Goal: Information Seeking & Learning: Find specific fact

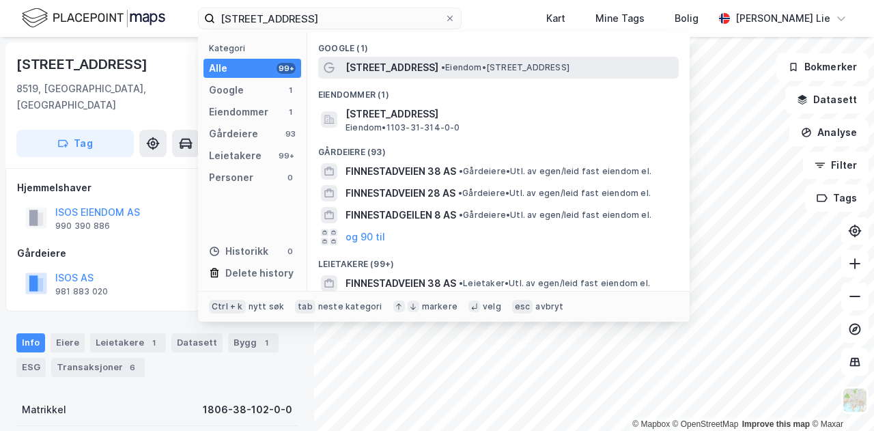
click at [411, 74] on span "[STREET_ADDRESS]" at bounding box center [392, 67] width 93 height 16
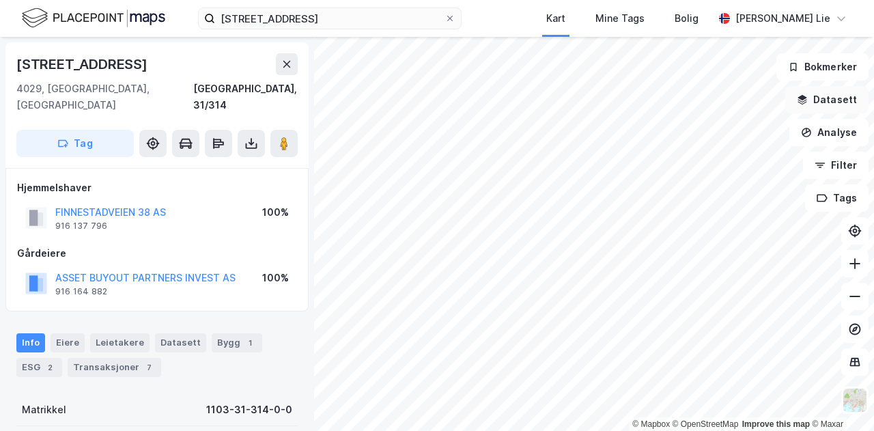
click at [812, 105] on button "Datasett" at bounding box center [827, 99] width 83 height 27
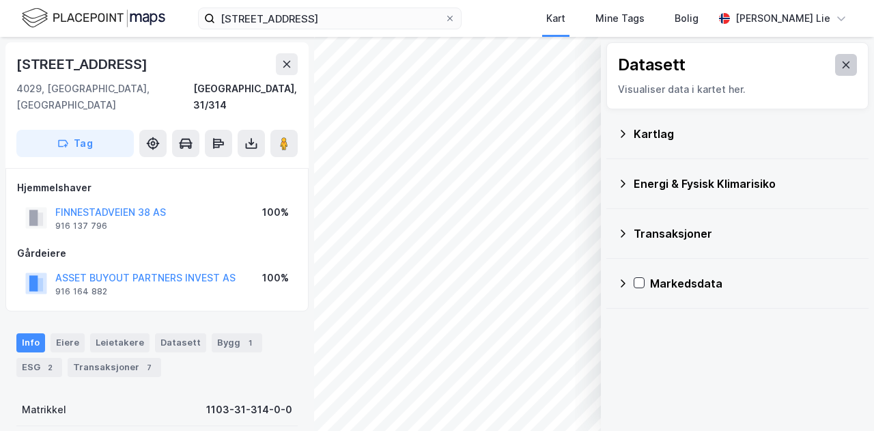
click at [840, 70] on button at bounding box center [847, 65] width 22 height 22
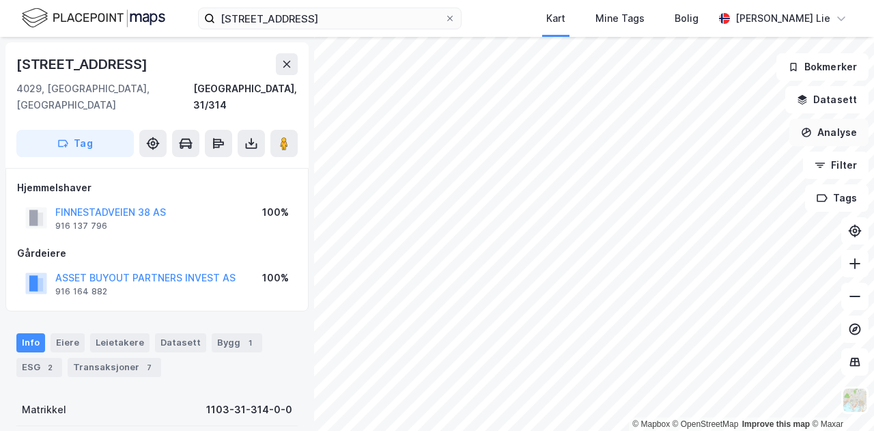
click at [830, 134] on button "Analyse" at bounding box center [829, 132] width 79 height 27
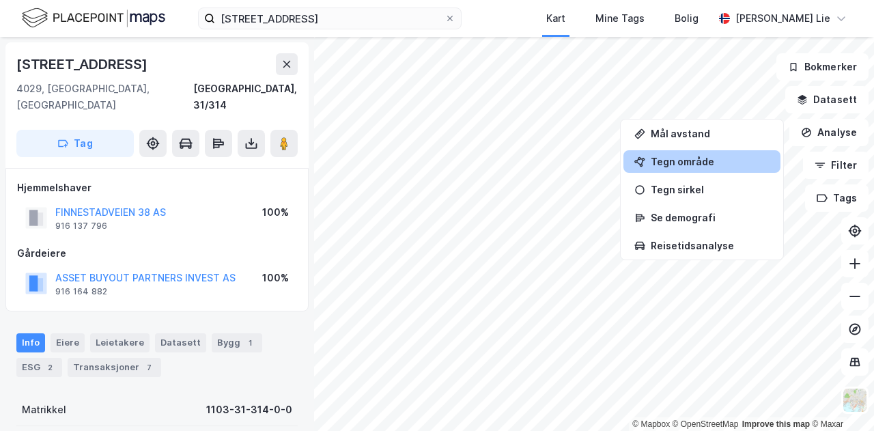
click at [737, 164] on div "Tegn område" at bounding box center [710, 162] width 119 height 12
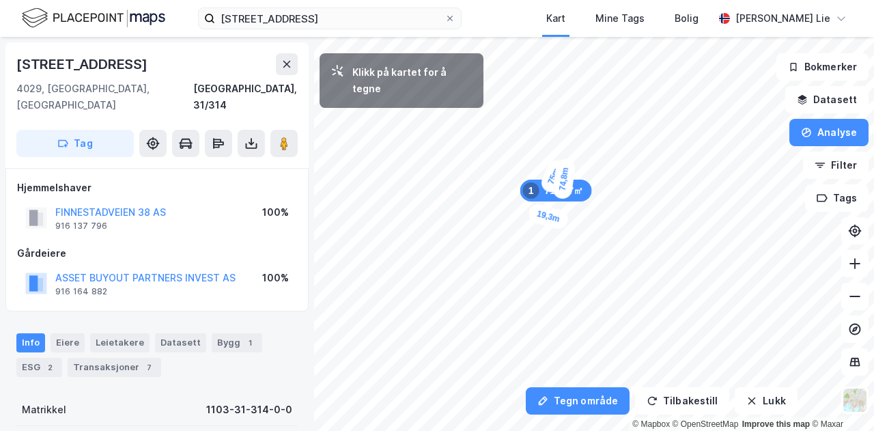
click at [559, 220] on div "19,3m" at bounding box center [548, 216] width 43 height 29
click at [594, 195] on div "1 770,66㎡ 1" at bounding box center [567, 187] width 80 height 22
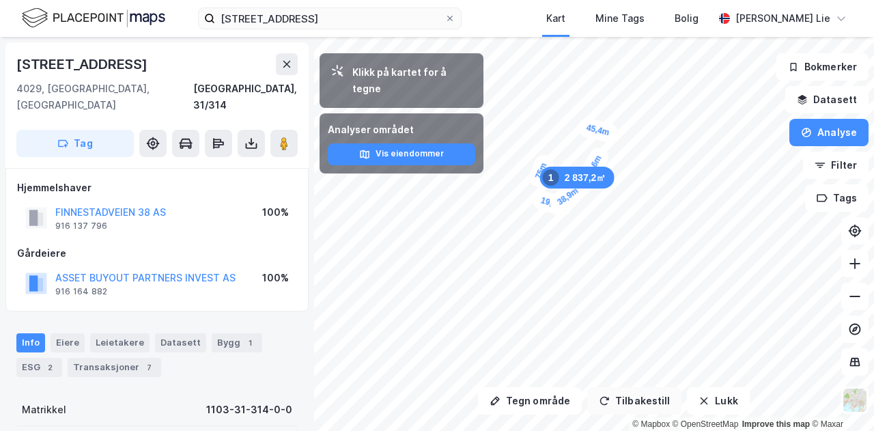
click at [633, 394] on button "Tilbakestill" at bounding box center [635, 400] width 94 height 27
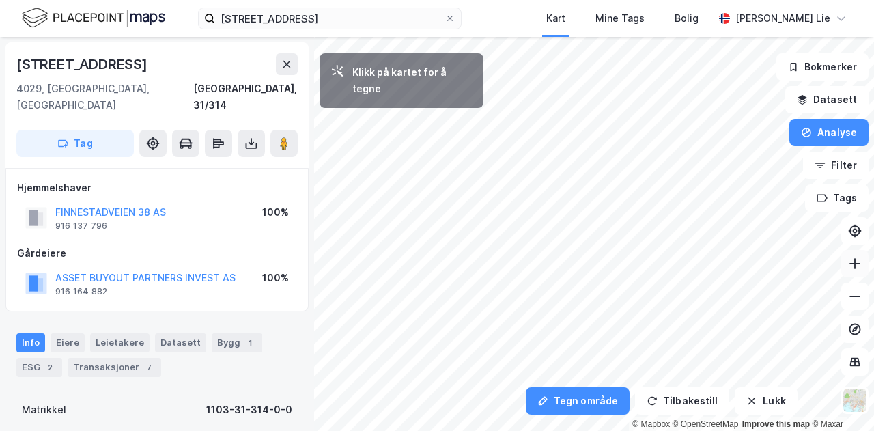
click at [855, 260] on icon at bounding box center [855, 263] width 1 height 11
click at [853, 299] on icon at bounding box center [855, 297] width 14 height 14
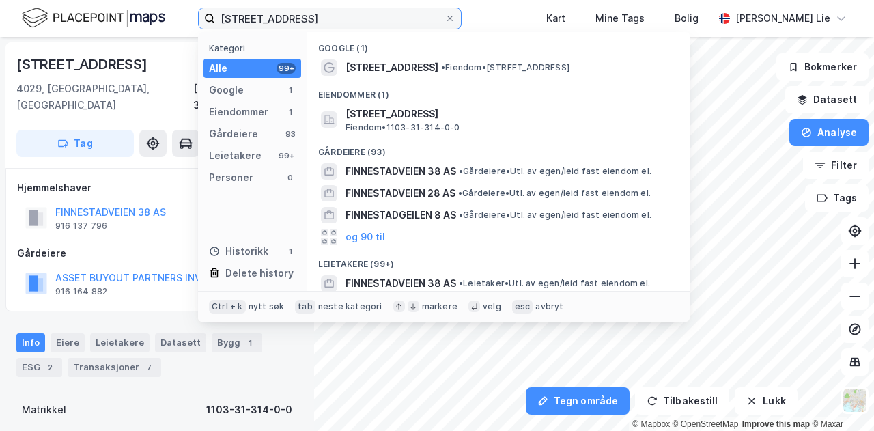
click at [342, 20] on input "[STREET_ADDRESS]" at bounding box center [330, 18] width 230 height 20
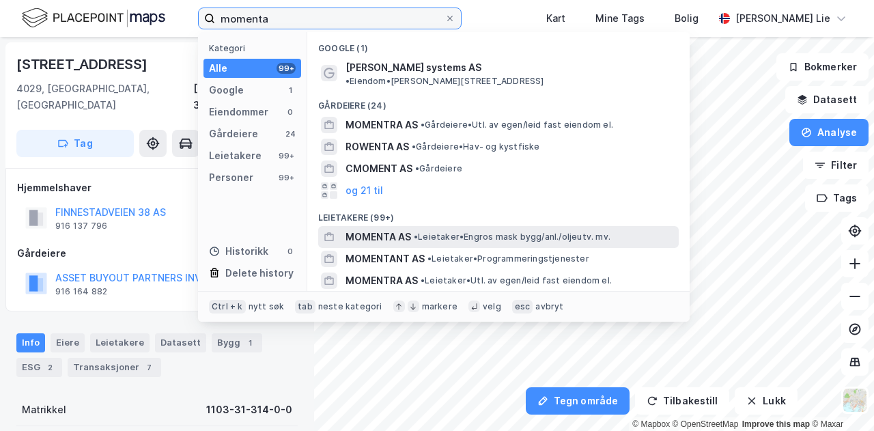
type input "momenta"
click at [398, 229] on span "MOMENTA AS" at bounding box center [379, 237] width 66 height 16
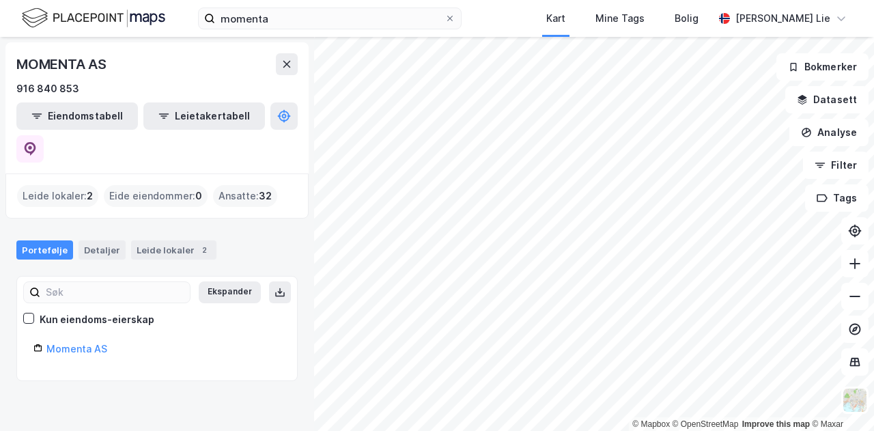
click at [53, 185] on div "Leide lokaler : 2" at bounding box center [57, 196] width 81 height 22
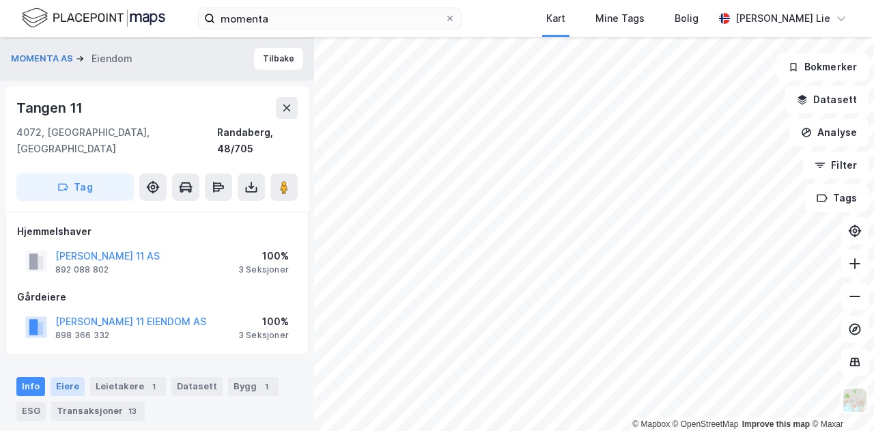
click at [57, 377] on div "Eiere" at bounding box center [68, 386] width 34 height 19
click at [201, 289] on div "Gårdeiere" at bounding box center [157, 297] width 280 height 16
click at [0, 0] on button "[PERSON_NAME] 11 AS" at bounding box center [0, 0] width 0 height 0
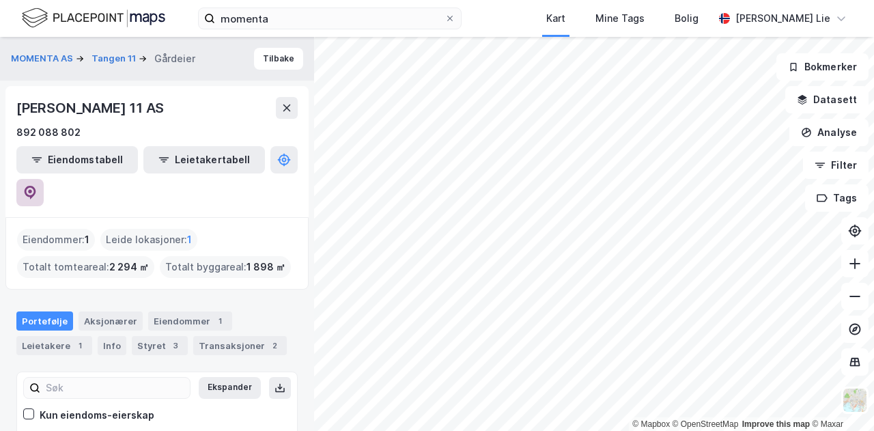
click at [36, 186] on icon at bounding box center [31, 193] width 12 height 14
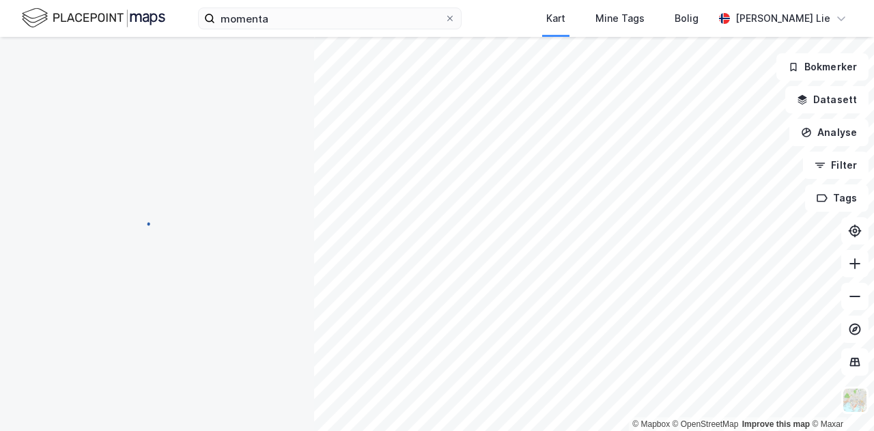
scroll to position [1, 0]
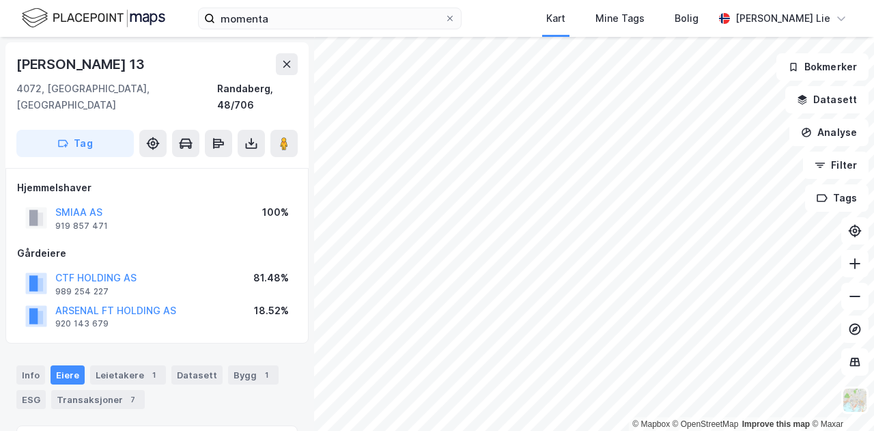
scroll to position [1, 0]
click at [867, 288] on button at bounding box center [855, 296] width 27 height 27
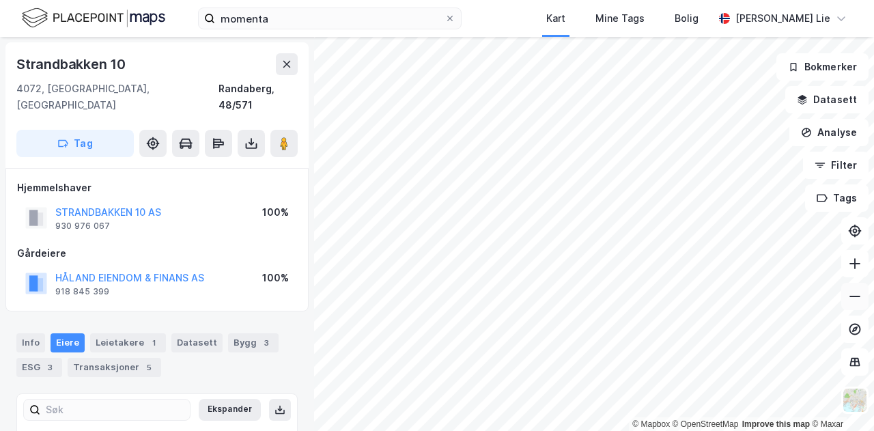
scroll to position [1, 0]
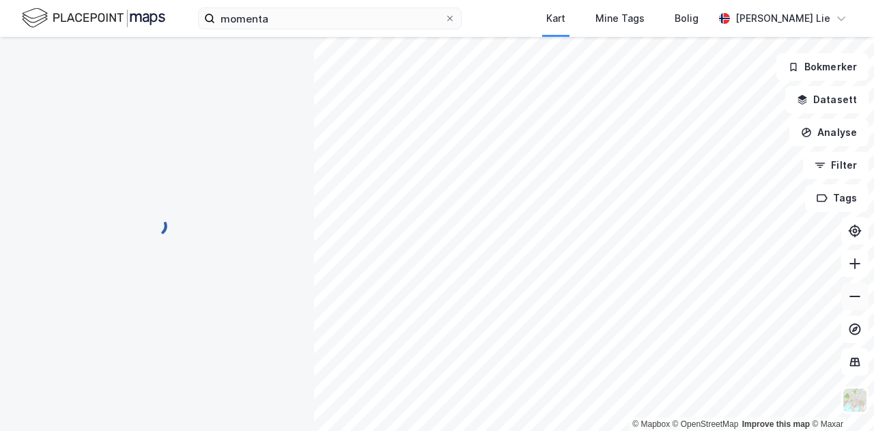
scroll to position [1, 0]
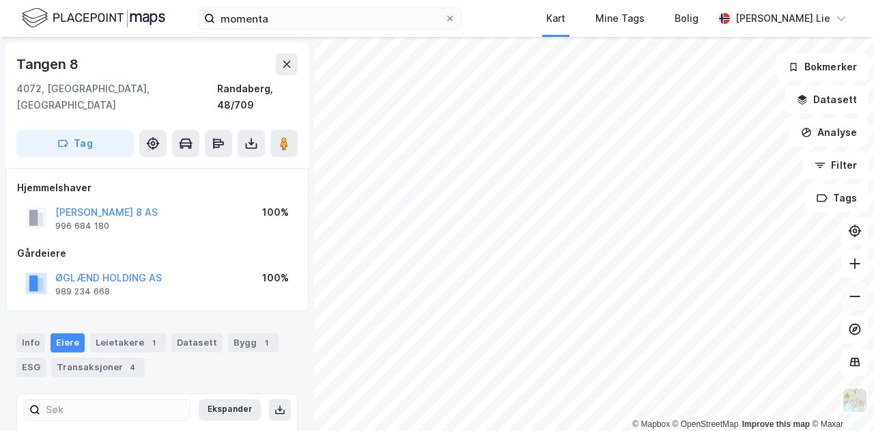
scroll to position [1, 0]
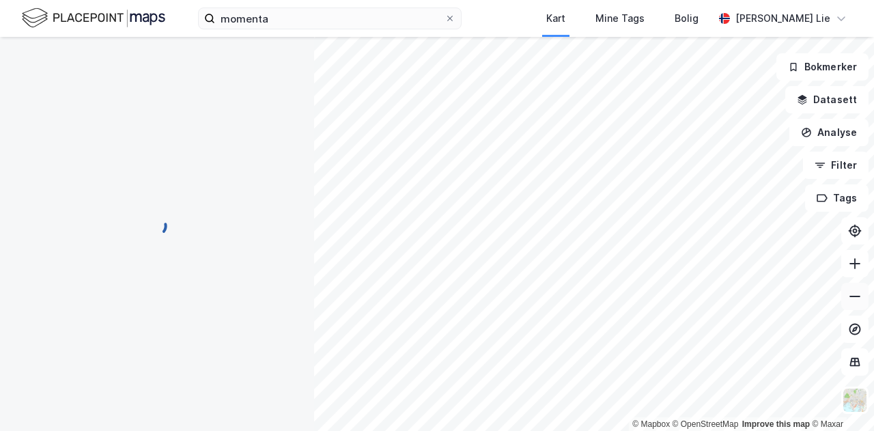
scroll to position [1, 0]
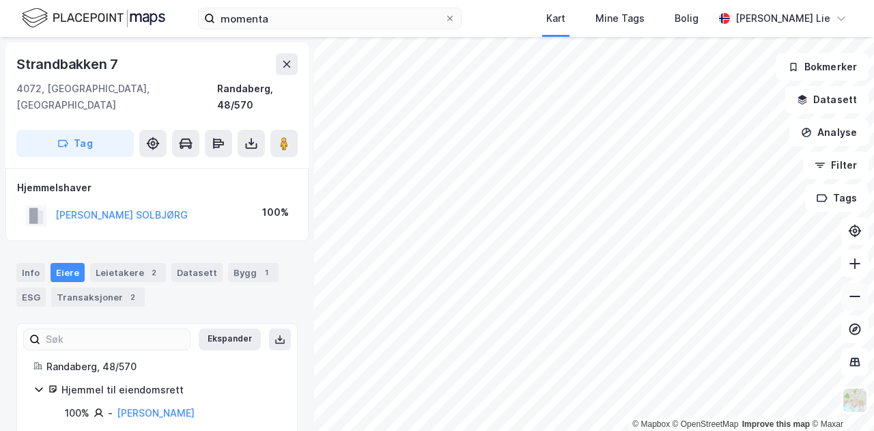
scroll to position [1, 0]
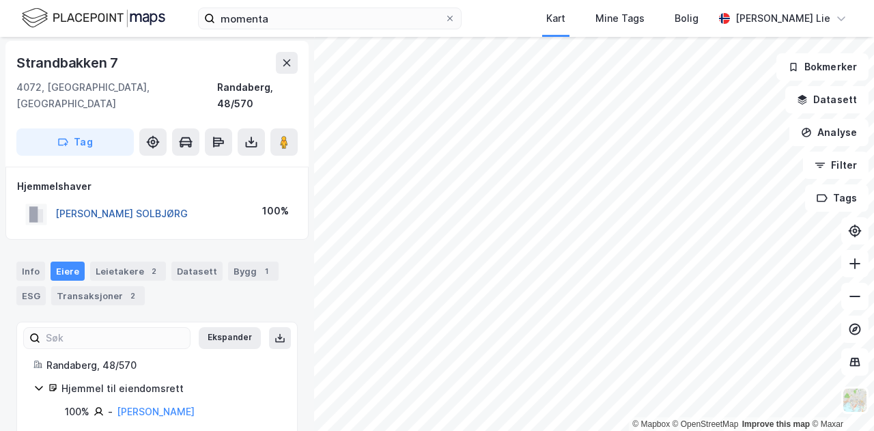
click at [0, 0] on button "[PERSON_NAME] SOLBJØRG" at bounding box center [0, 0] width 0 height 0
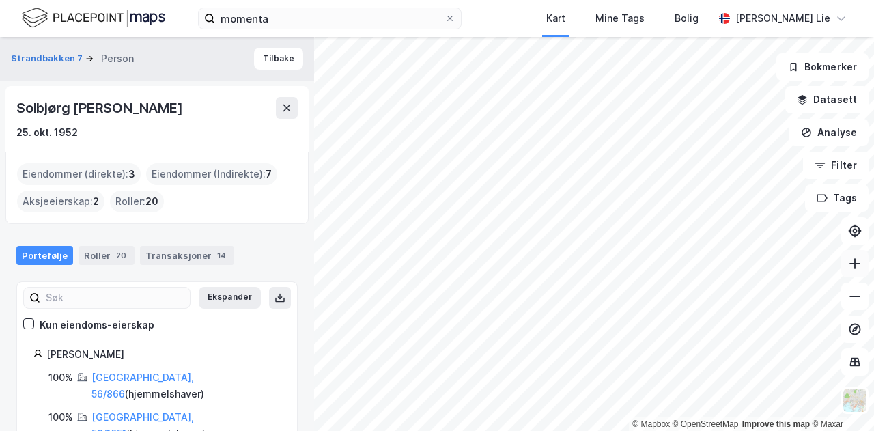
click at [855, 261] on icon at bounding box center [855, 263] width 1 height 11
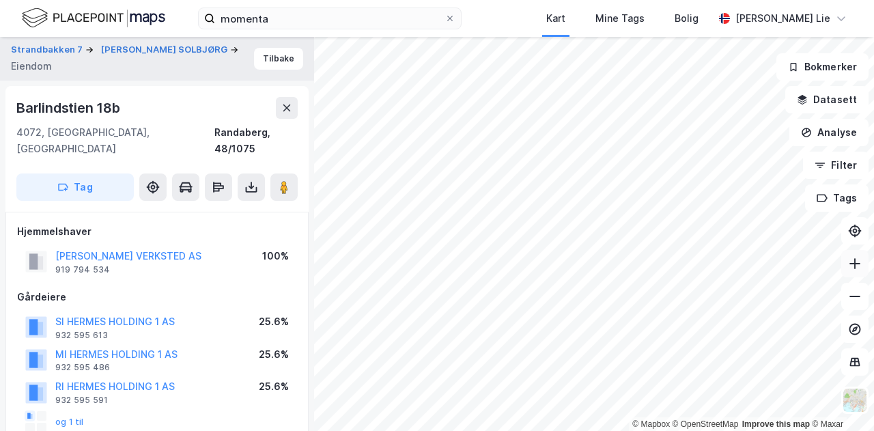
scroll to position [1, 0]
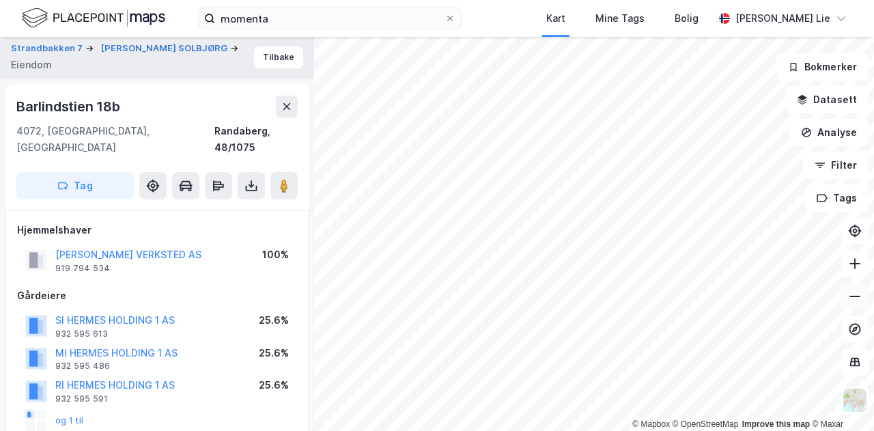
click at [853, 295] on icon at bounding box center [855, 297] width 14 height 14
click at [847, 293] on button at bounding box center [855, 296] width 27 height 27
click at [264, 54] on button "Tilbake" at bounding box center [278, 57] width 49 height 22
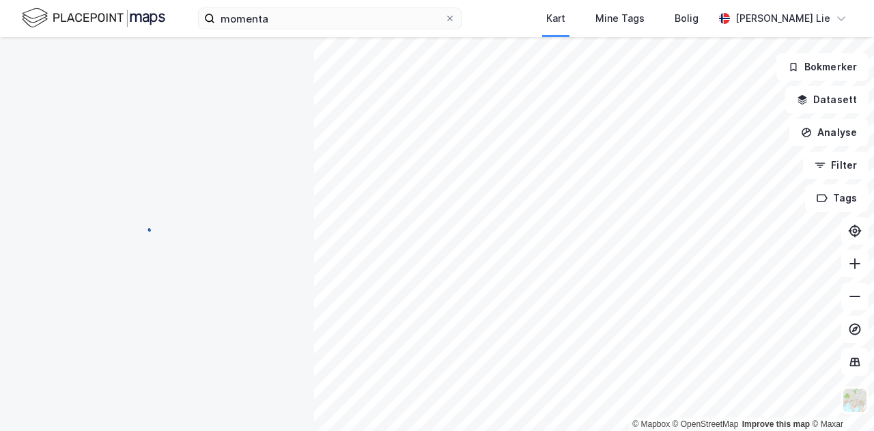
scroll to position [1, 0]
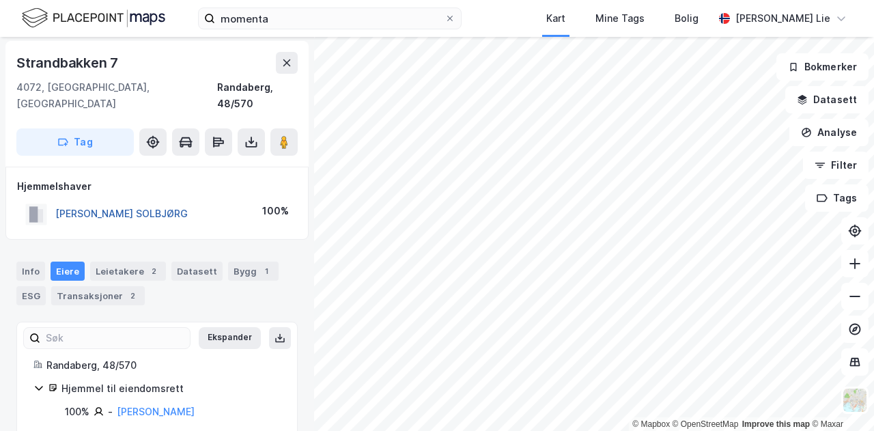
click at [0, 0] on button "[PERSON_NAME] SOLBJØRG" at bounding box center [0, 0] width 0 height 0
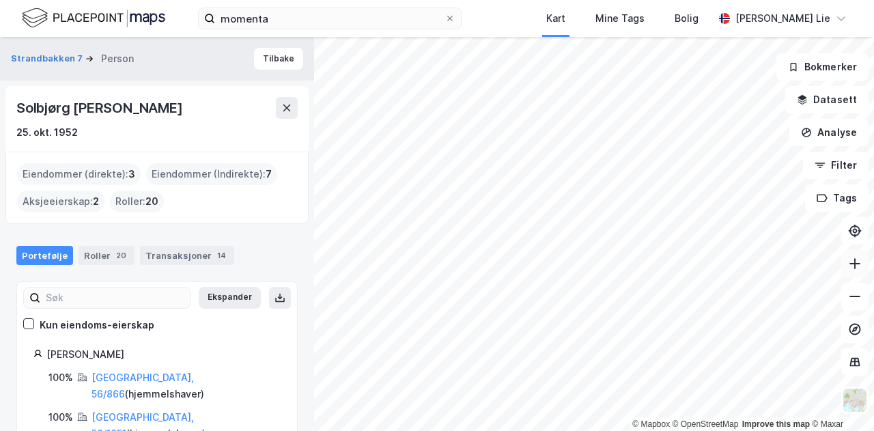
click at [856, 266] on icon at bounding box center [855, 264] width 14 height 14
click at [853, 263] on icon at bounding box center [855, 263] width 11 height 1
click at [864, 262] on button at bounding box center [855, 263] width 27 height 27
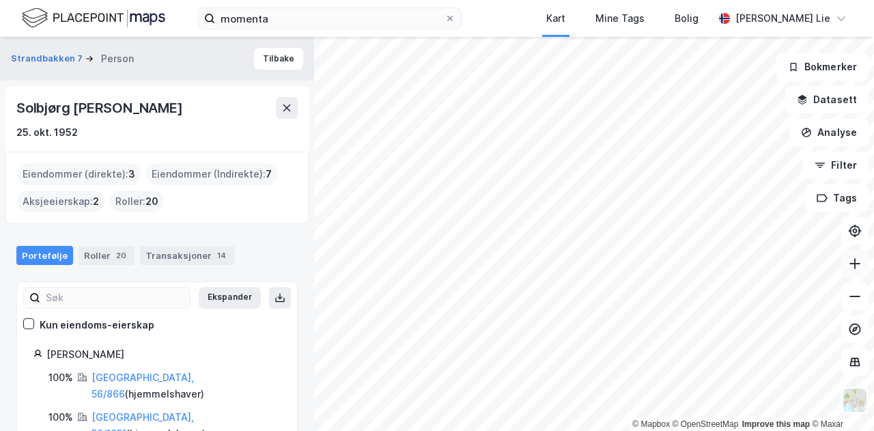
click at [864, 262] on button at bounding box center [855, 263] width 27 height 27
click at [286, 109] on div "© Mapbox © OpenStreetMap Improve this map © [PERSON_NAME][STREET_ADDRESS] Perso…" at bounding box center [437, 234] width 874 height 394
click at [858, 294] on icon at bounding box center [855, 297] width 14 height 14
click at [848, 258] on button at bounding box center [855, 263] width 27 height 27
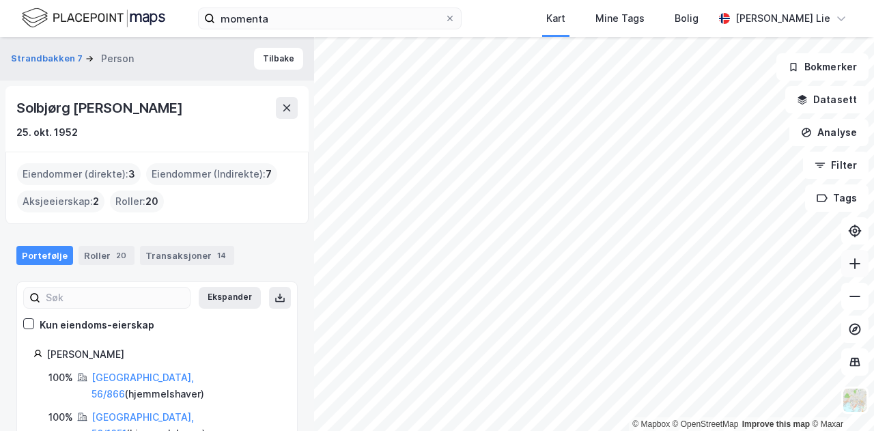
click at [848, 258] on button at bounding box center [855, 263] width 27 height 27
click at [854, 261] on icon at bounding box center [855, 264] width 14 height 14
click at [473, 430] on html "momenta Kart Mine Tags [PERSON_NAME] Lie © Mapbox © OpenStreetMap Improve this …" at bounding box center [437, 215] width 874 height 431
click at [258, 54] on button "Tilbake" at bounding box center [278, 59] width 49 height 22
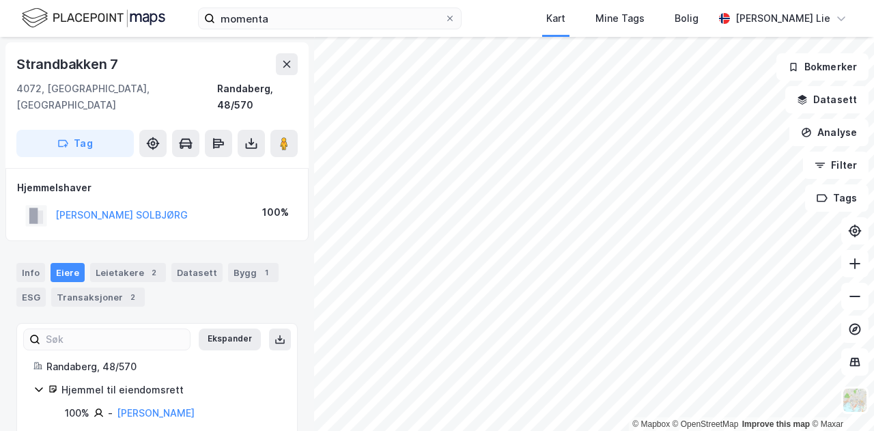
scroll to position [1, 0]
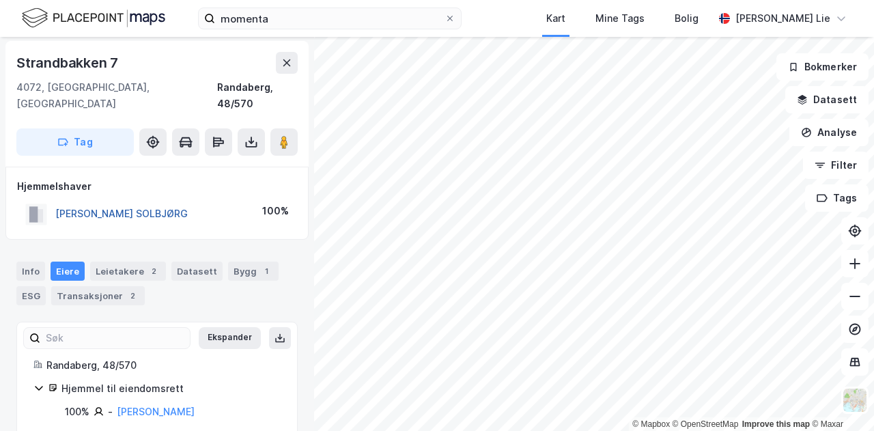
click at [0, 0] on button "[PERSON_NAME] SOLBJØRG" at bounding box center [0, 0] width 0 height 0
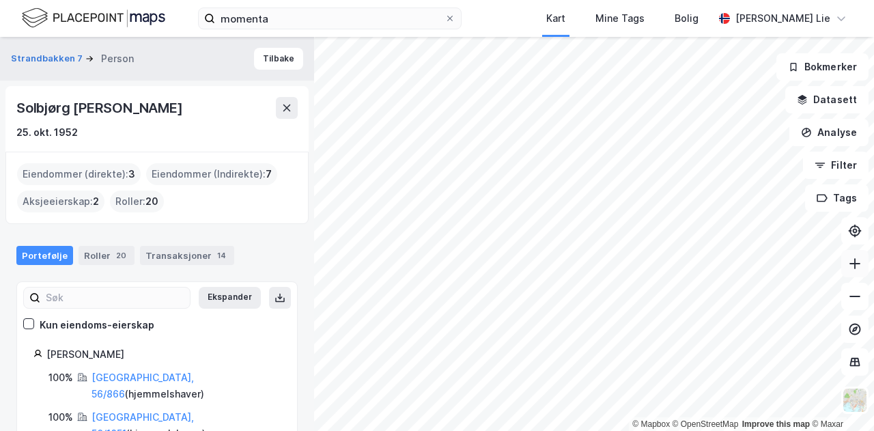
click at [859, 268] on icon at bounding box center [855, 264] width 14 height 14
click at [853, 262] on icon at bounding box center [855, 264] width 14 height 14
click at [851, 267] on icon at bounding box center [855, 264] width 14 height 14
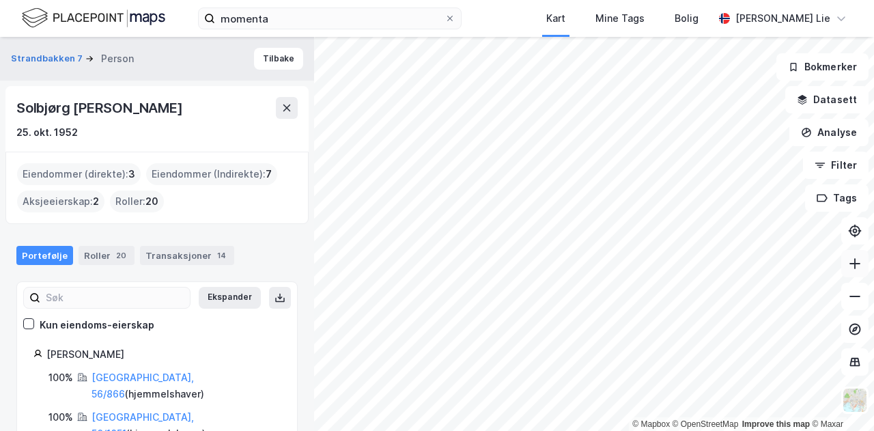
click at [858, 266] on icon at bounding box center [855, 264] width 14 height 14
click at [708, 430] on html "momenta Kart Mine Tags [PERSON_NAME] Lie © Mapbox © OpenStreetMap Improve this …" at bounding box center [437, 215] width 874 height 431
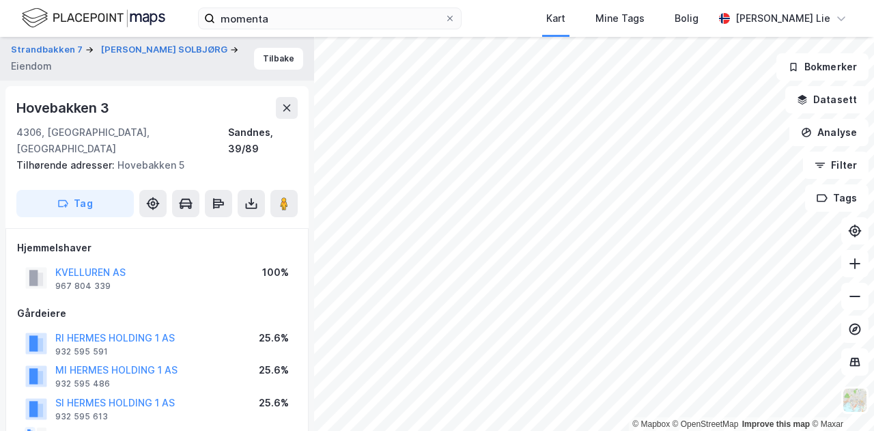
scroll to position [1, 0]
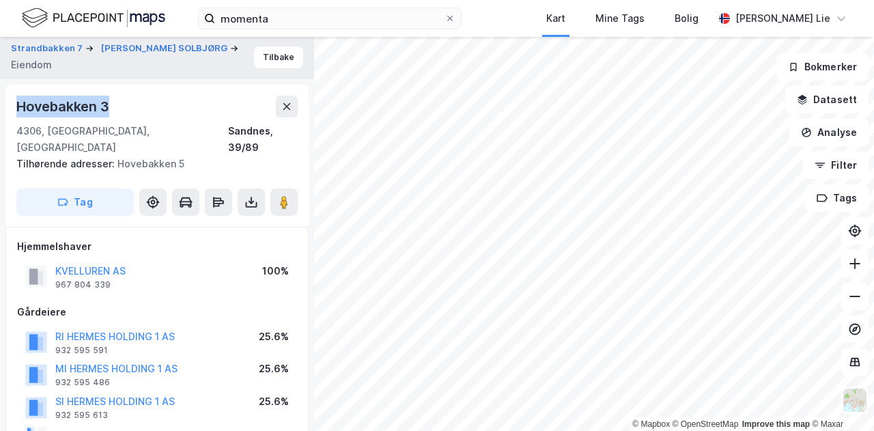
drag, startPoint x: 130, startPoint y: 107, endPoint x: 0, endPoint y: 102, distance: 130.6
click at [0, 102] on div "Strandbakken 7 HERMEZ SOLBJØRG Eiendom Tilbake [STREET_ADDRESS], [GEOGRAPHIC_DA…" at bounding box center [157, 234] width 314 height 394
copy div "Hovebakken 3"
